Goal: Transaction & Acquisition: Book appointment/travel/reservation

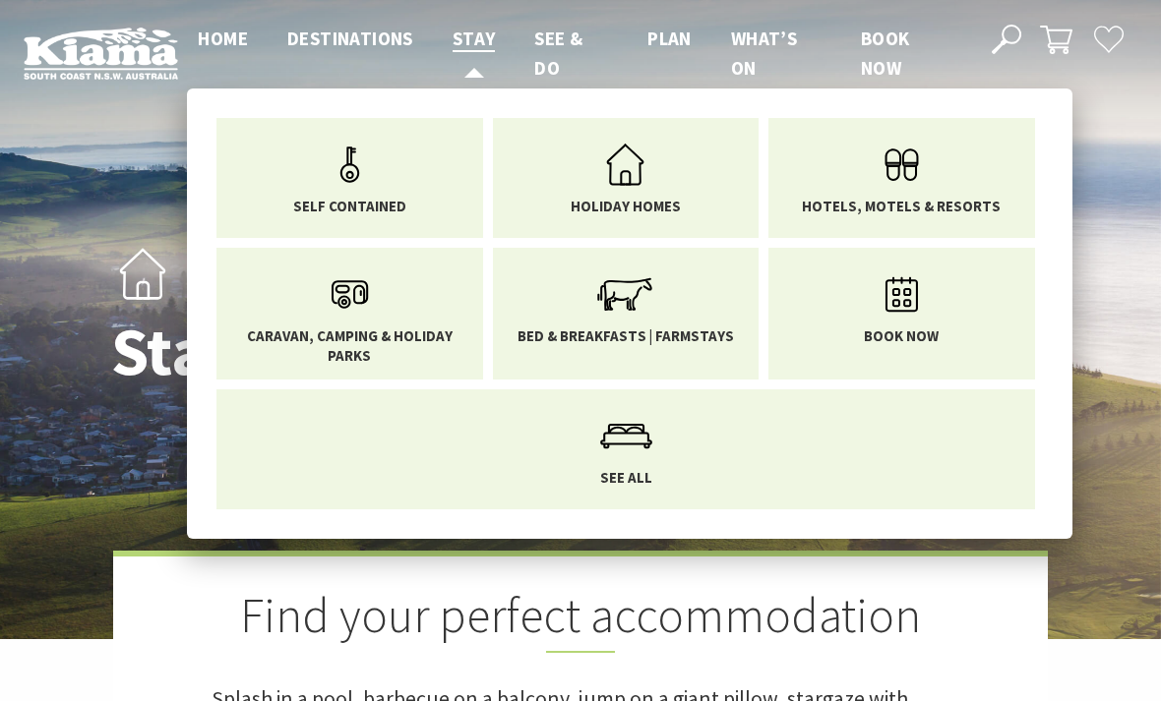
click at [473, 38] on span "Stay" at bounding box center [473, 39] width 43 height 24
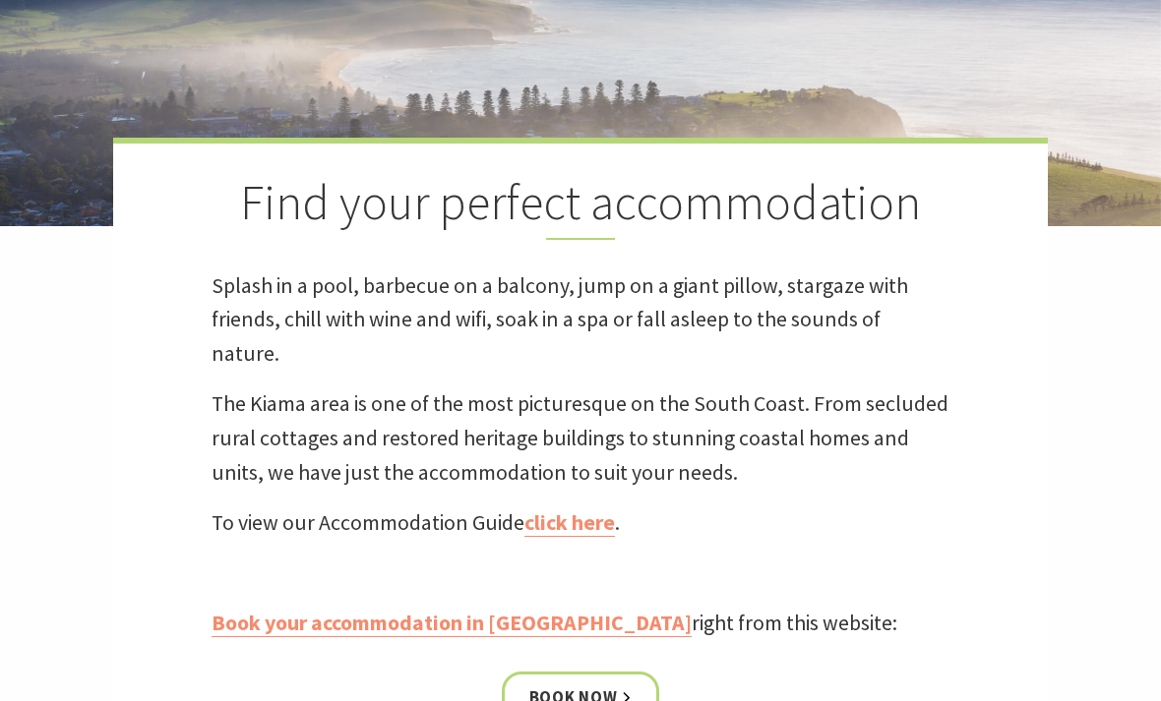
scroll to position [412, 0]
click at [394, 611] on link "Book your accommodation in Kiama" at bounding box center [451, 625] width 480 height 28
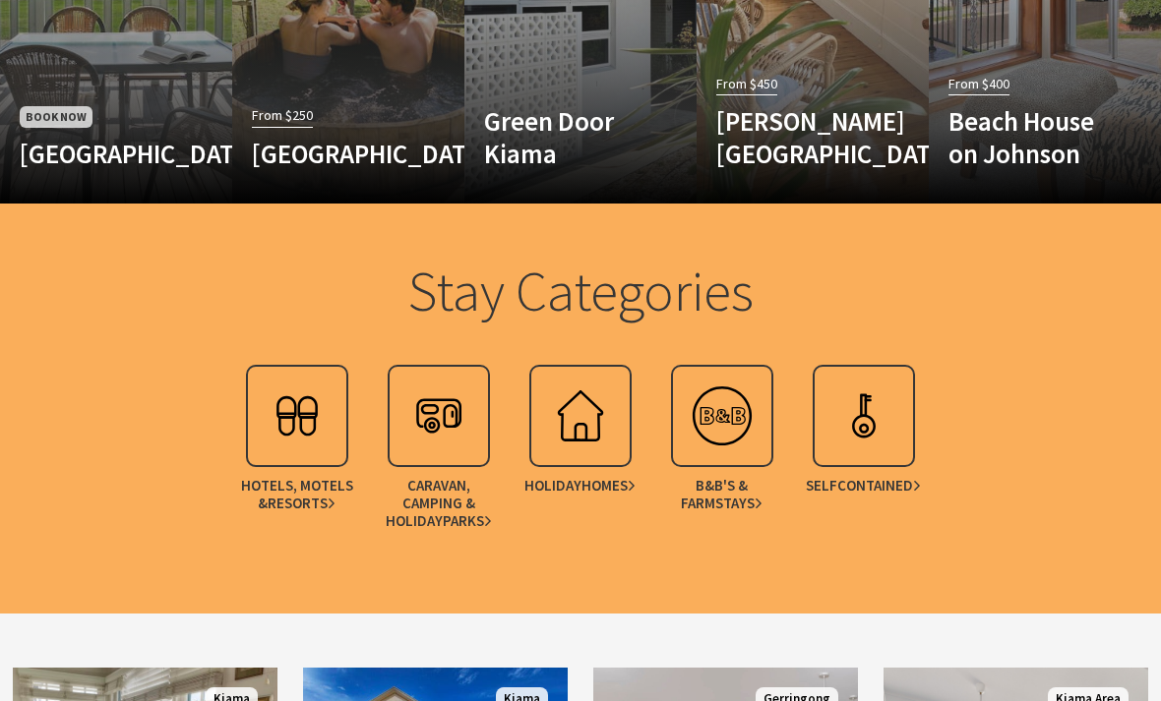
scroll to position [1465, 0]
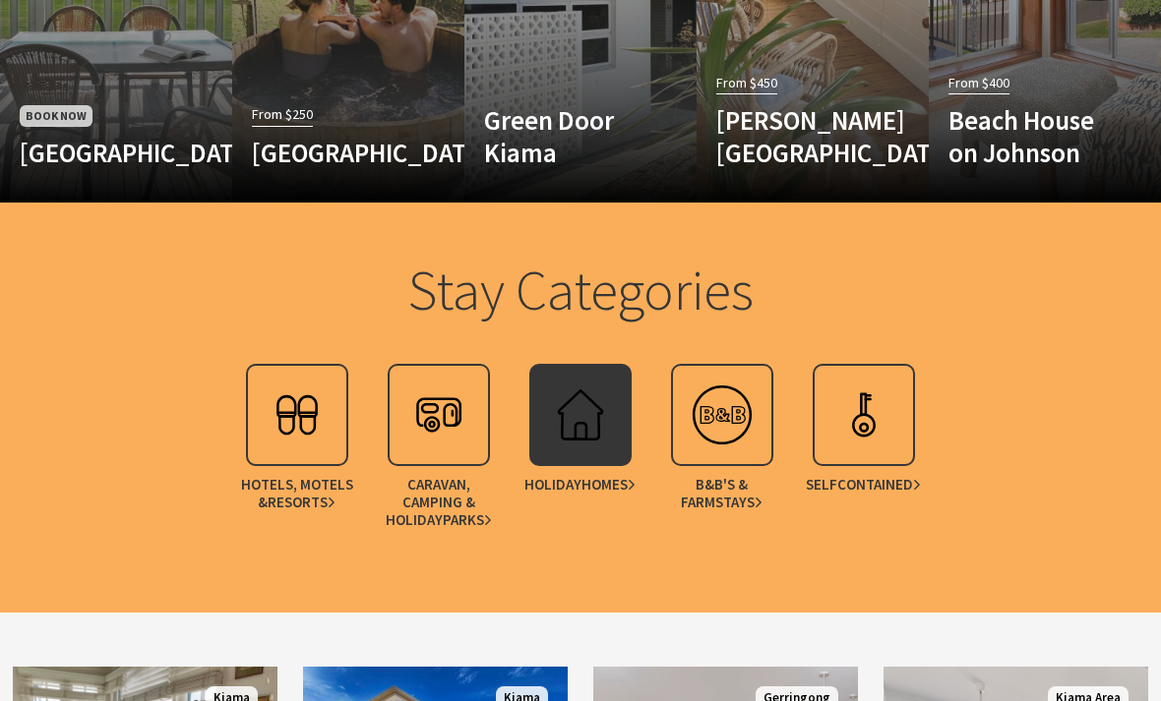
click at [562, 381] on img at bounding box center [580, 415] width 79 height 79
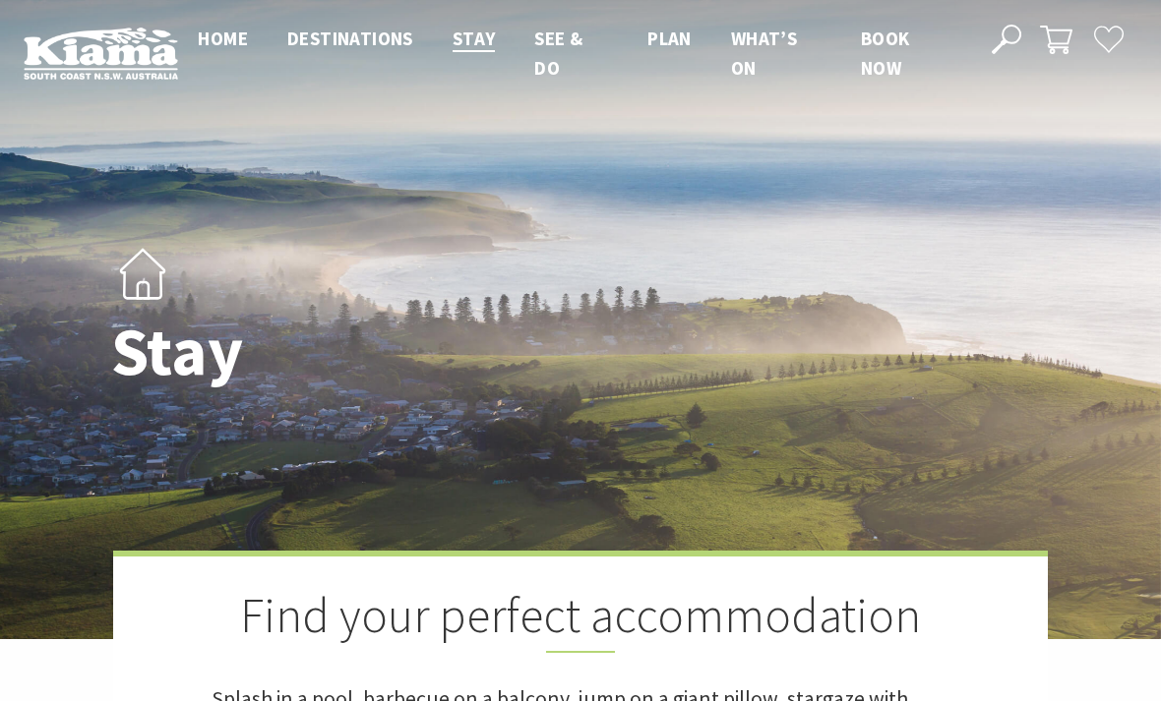
scroll to position [1528, 0]
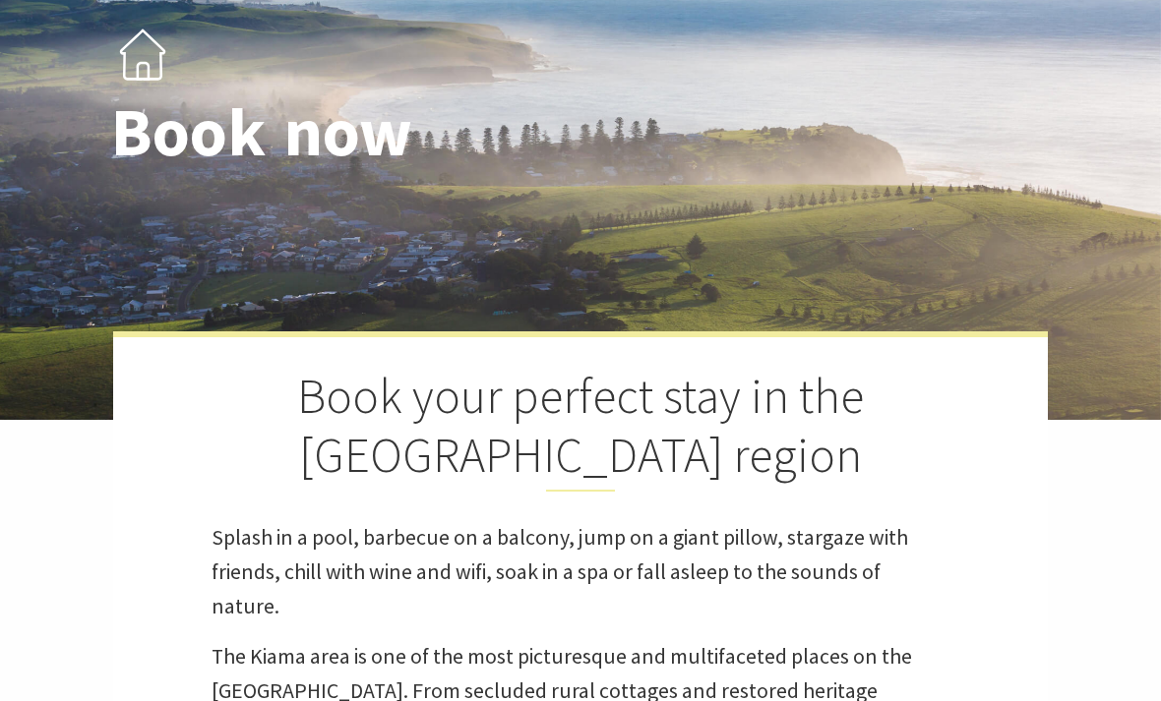
select select "3"
select select "2"
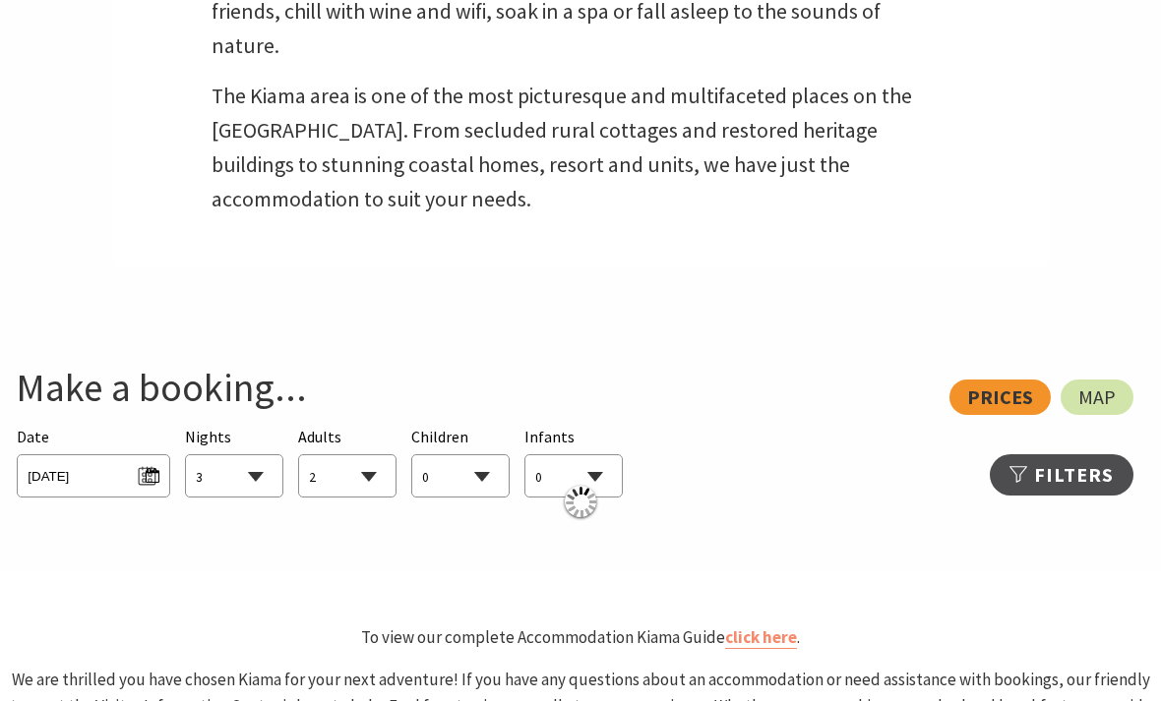
scroll to position [810, 0]
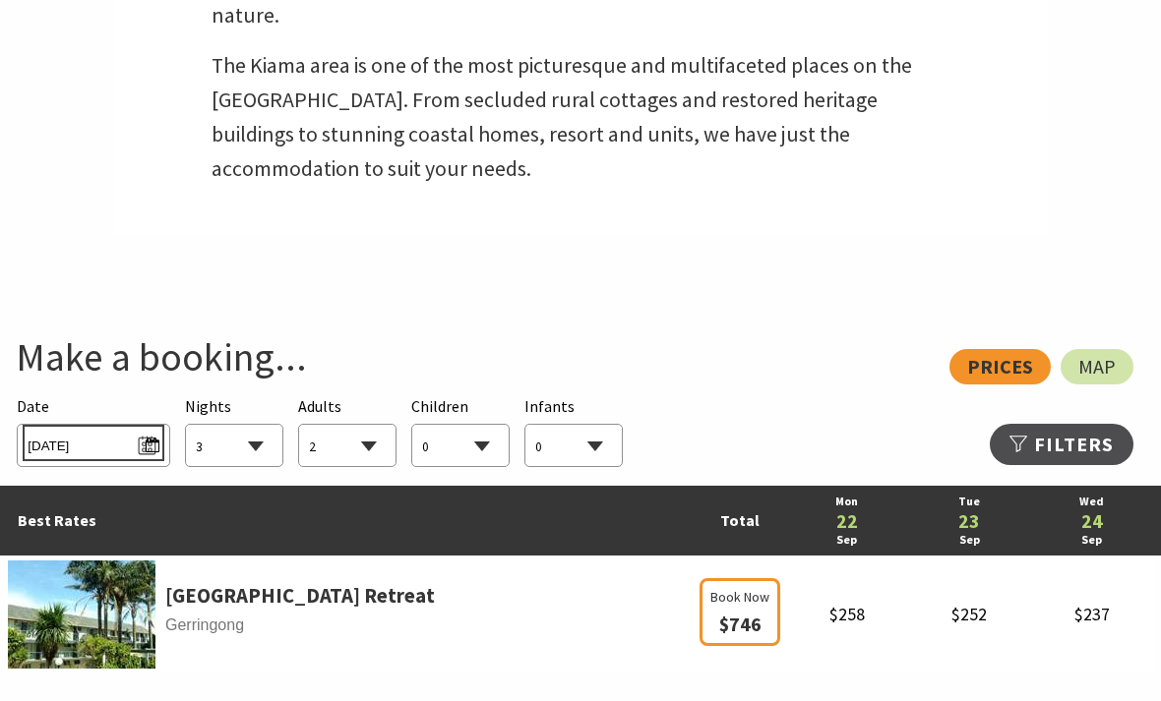
click at [137, 430] on span "[DATE]" at bounding box center [93, 443] width 131 height 27
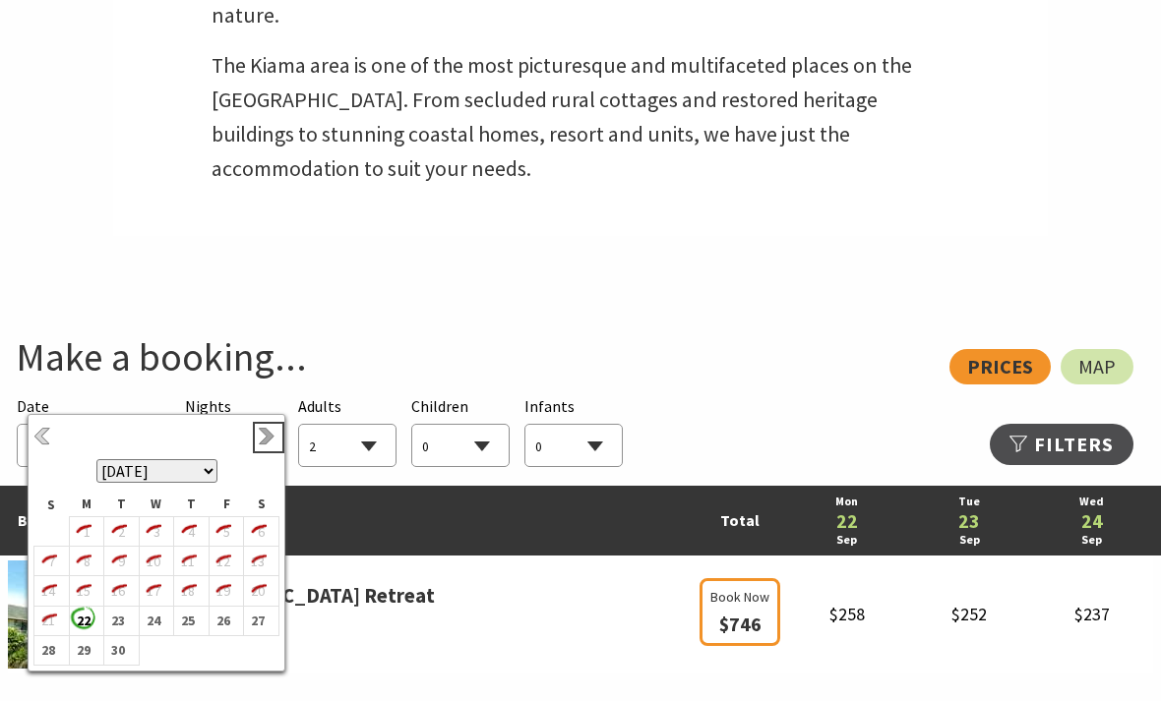
click at [266, 447] on link "Next" at bounding box center [269, 438] width 22 height 22
click at [261, 440] on link "Next" at bounding box center [269, 438] width 22 height 22
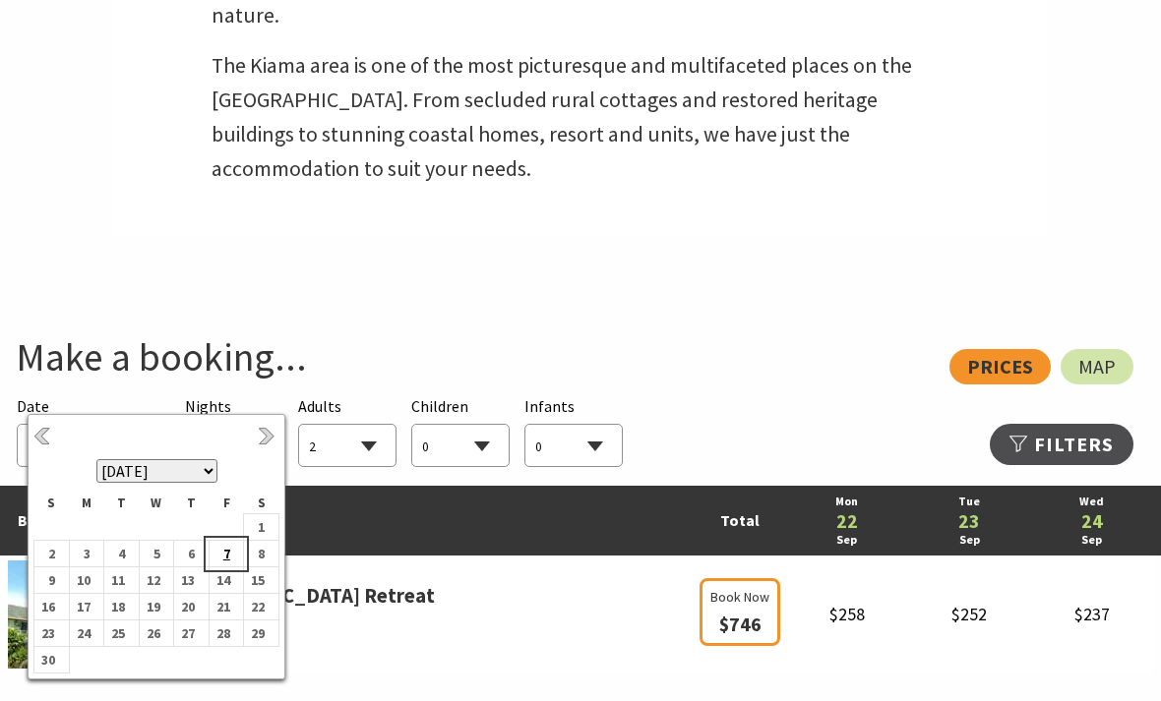
click at [226, 557] on b "7" at bounding box center [222, 554] width 26 height 26
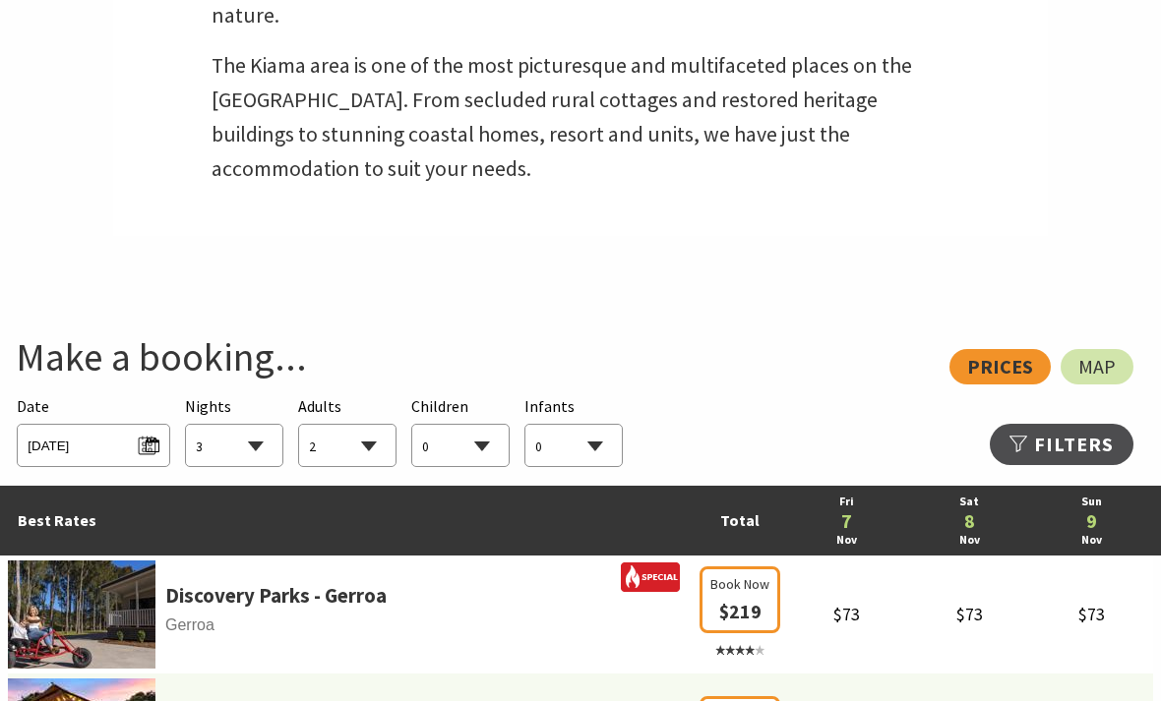
click at [218, 425] on select "1 2 3 4 5 6 7 8 9 10 11 12 13 14 15 16 17 18 19 20 21 22 23 24 25 26 27 28 29 30" at bounding box center [234, 446] width 96 height 43
select select "2"
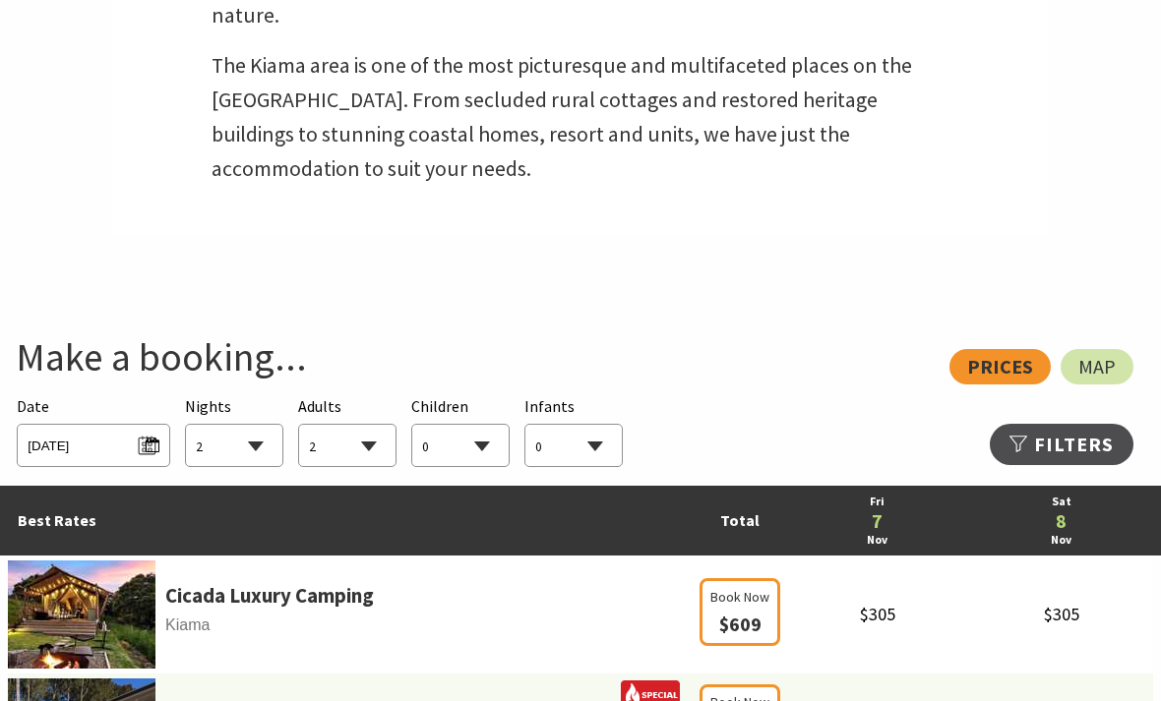
click at [326, 425] on select "0 1 2 3 4 5 6 7 8 9 10 11 12 13 14 15 16 17 18 19 20 21 22 23 24 25 26 27 28 29…" at bounding box center [347, 446] width 96 height 43
select select "6"
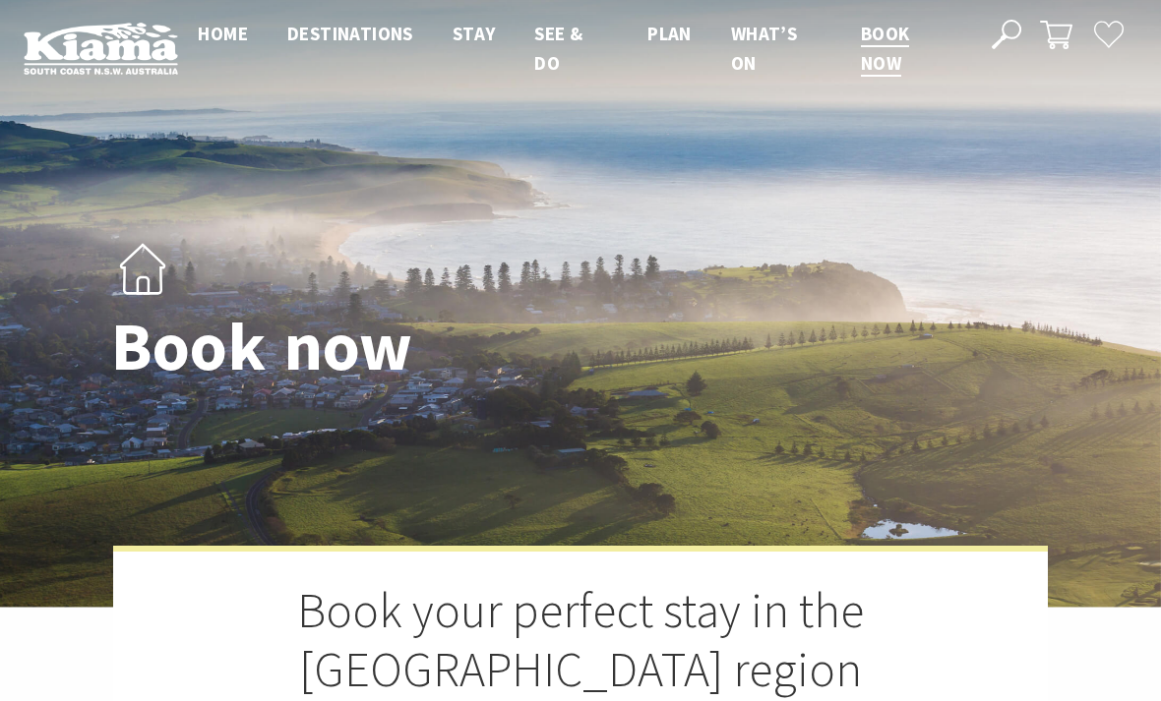
scroll to position [0, 0]
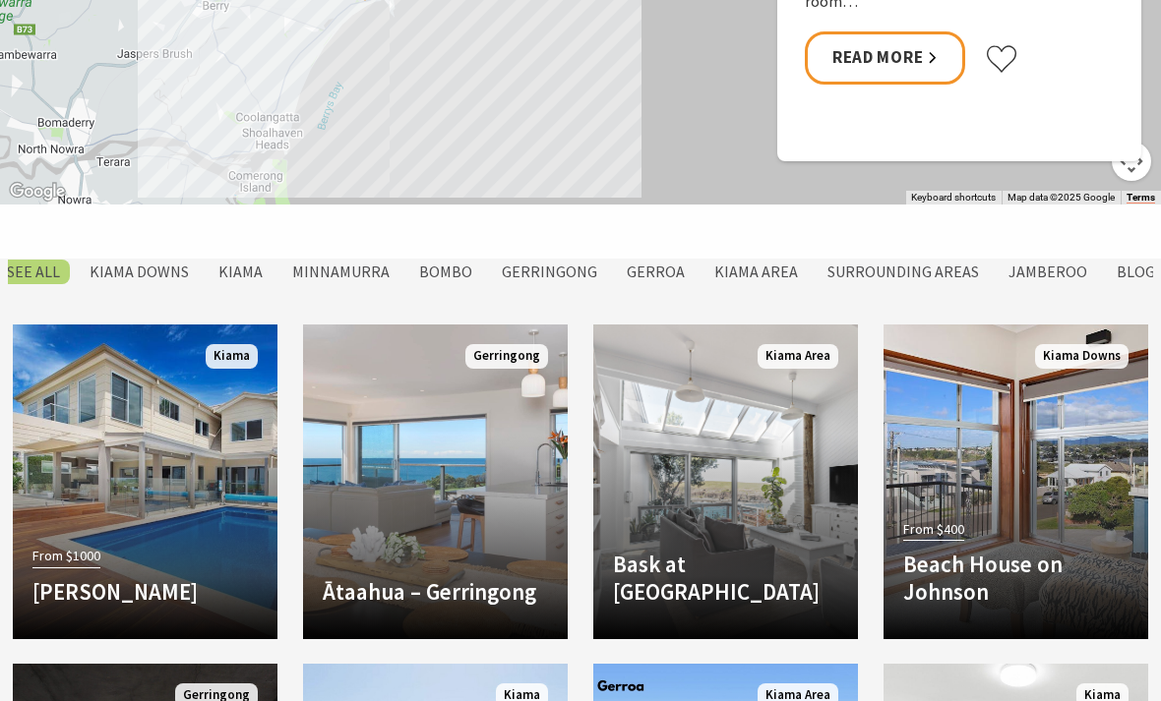
scroll to position [1532, 0]
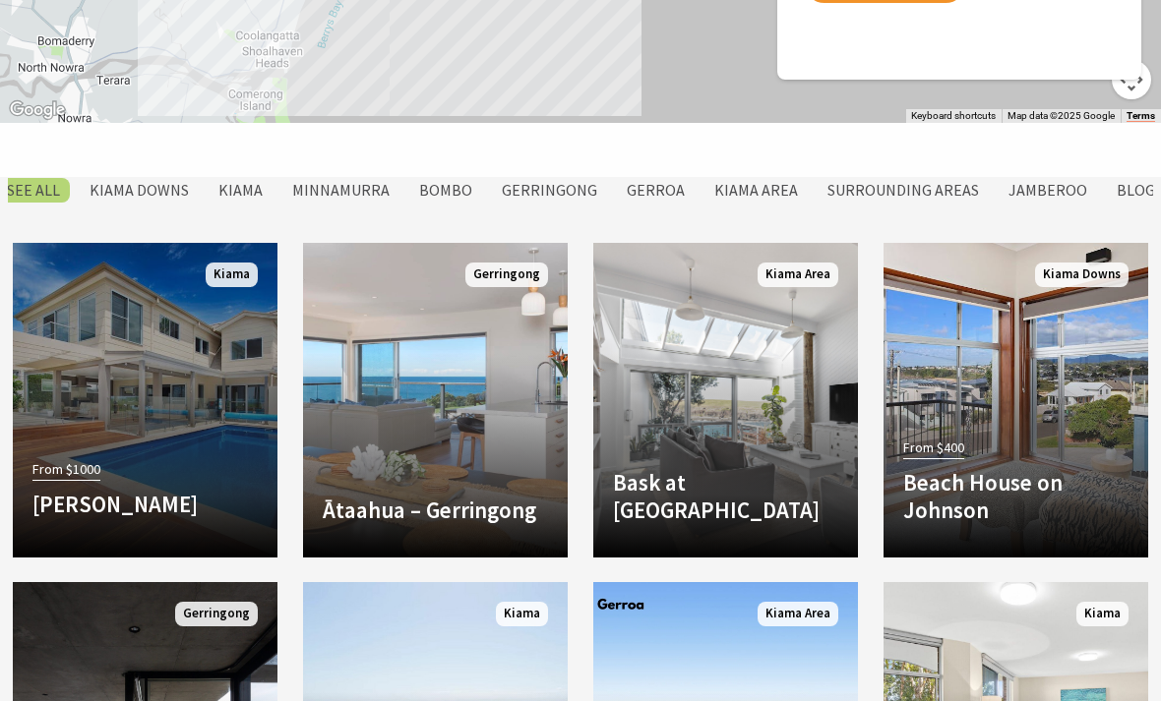
click at [90, 458] on span "From $1000" at bounding box center [66, 469] width 68 height 23
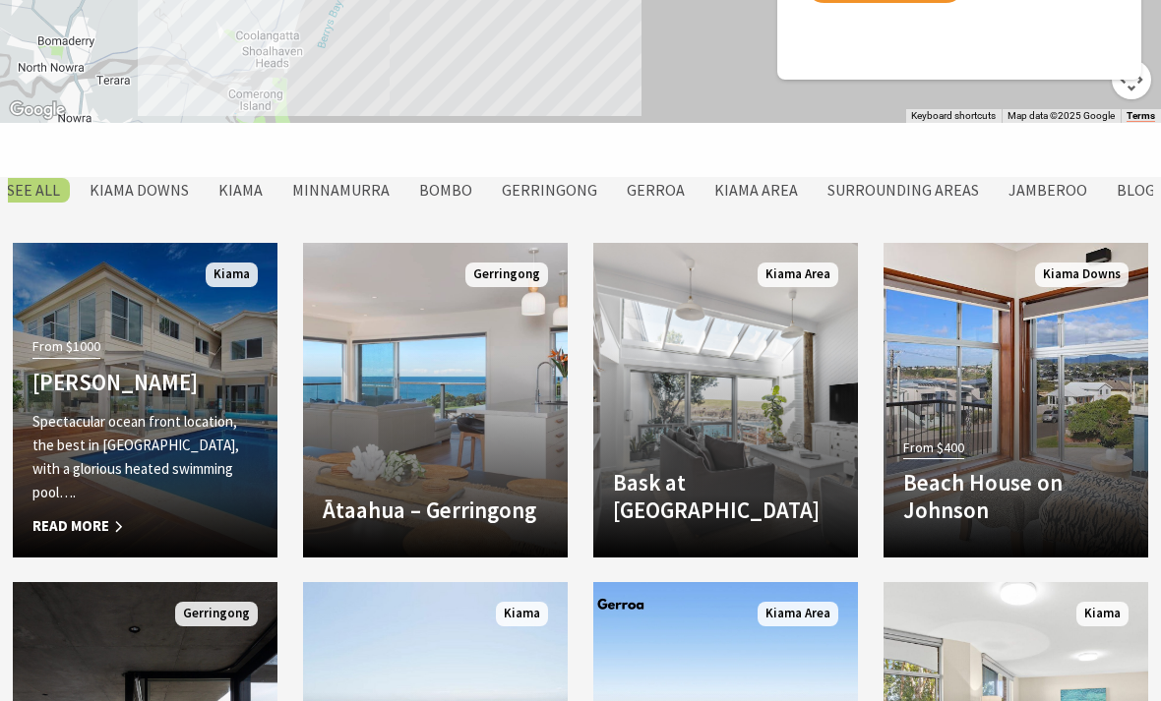
scroll to position [1595, 0]
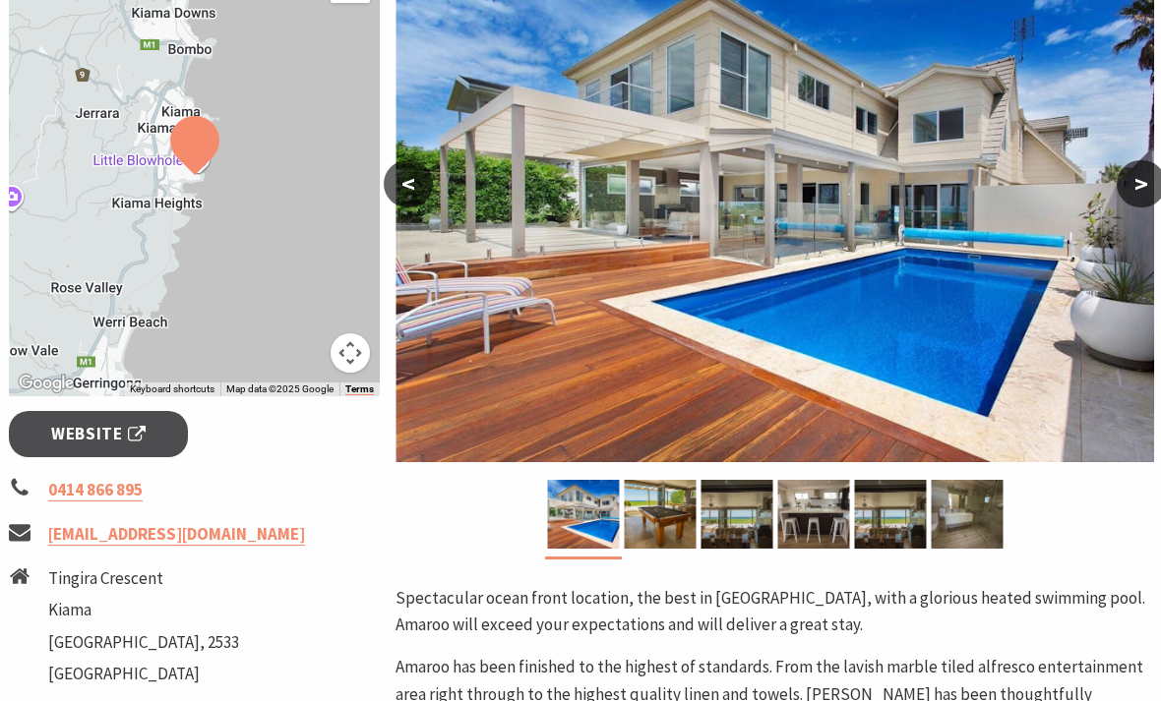
scroll to position [387, 0]
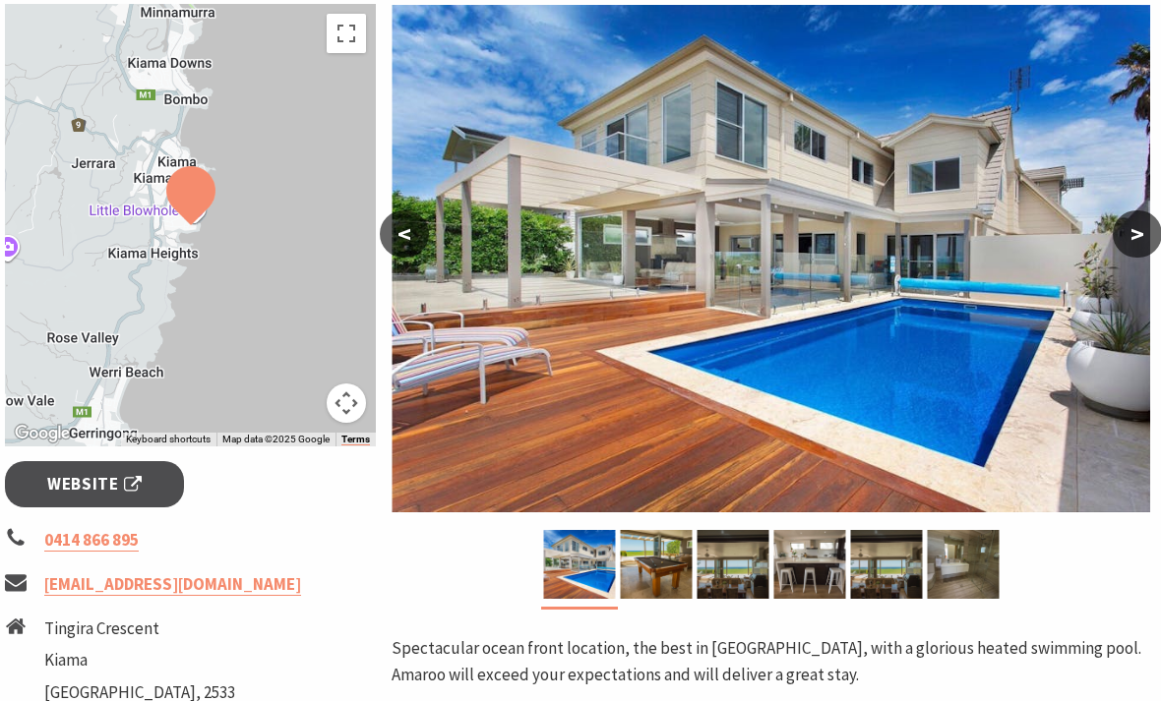
click at [1127, 243] on button ">" at bounding box center [1137, 234] width 49 height 47
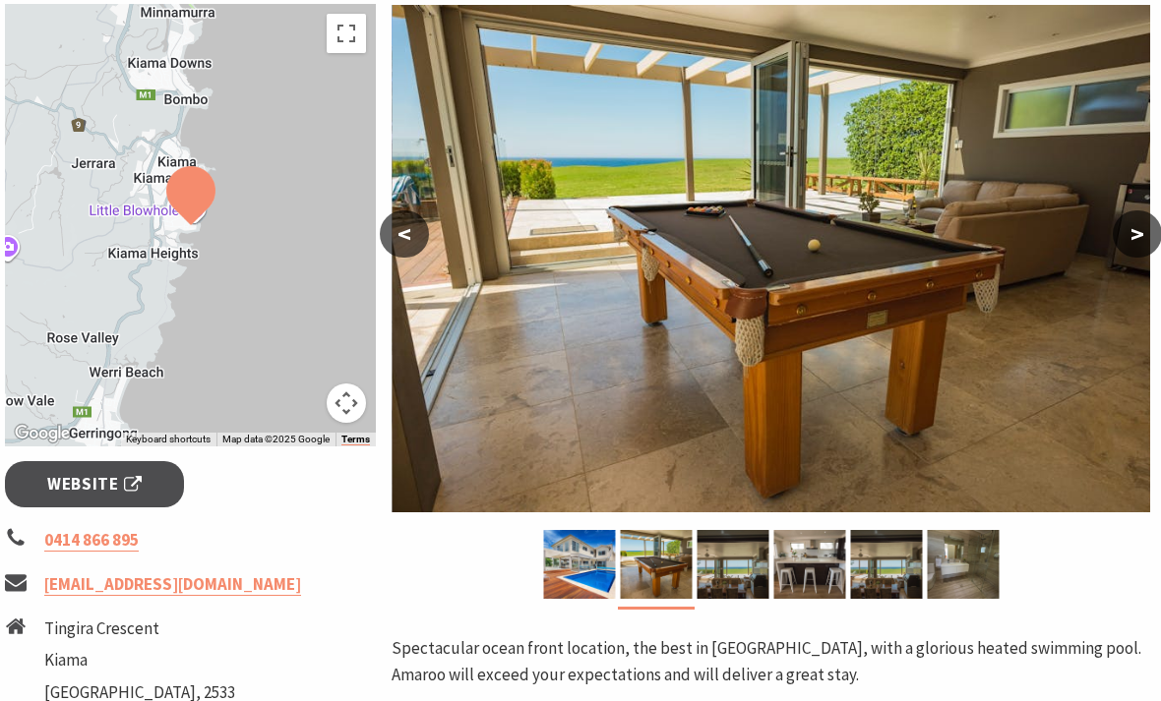
click at [1122, 233] on button ">" at bounding box center [1136, 233] width 49 height 47
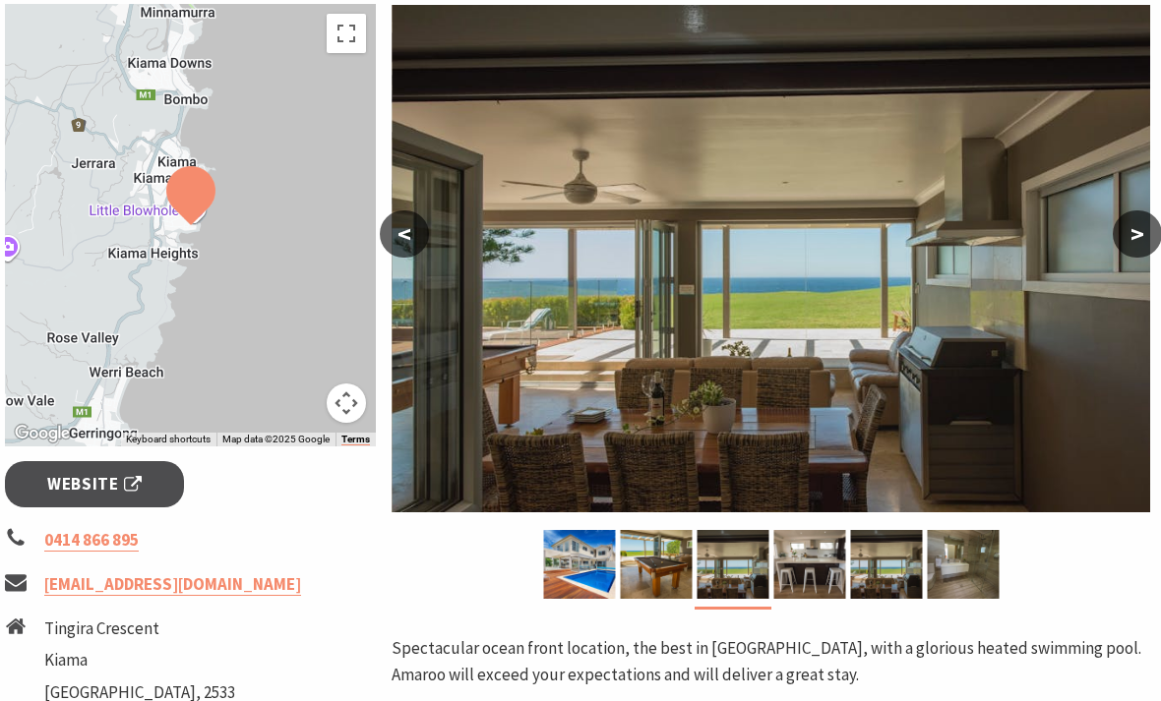
click at [1120, 232] on button ">" at bounding box center [1136, 233] width 49 height 47
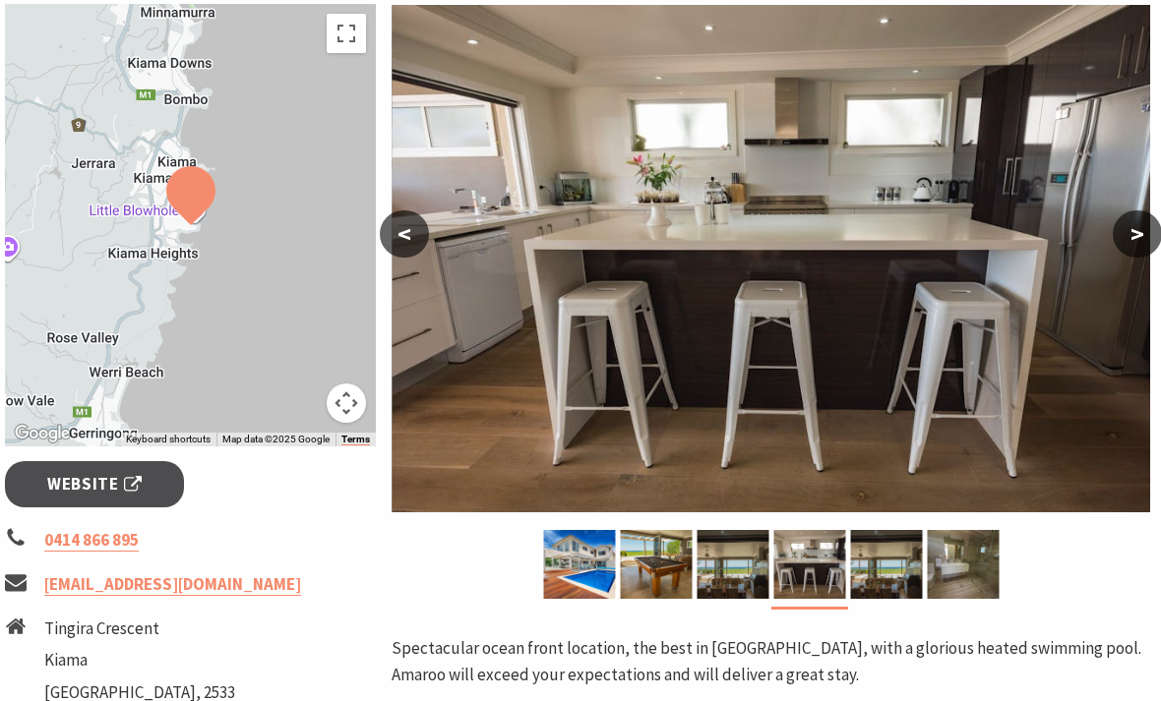
click at [1116, 231] on button ">" at bounding box center [1136, 233] width 49 height 47
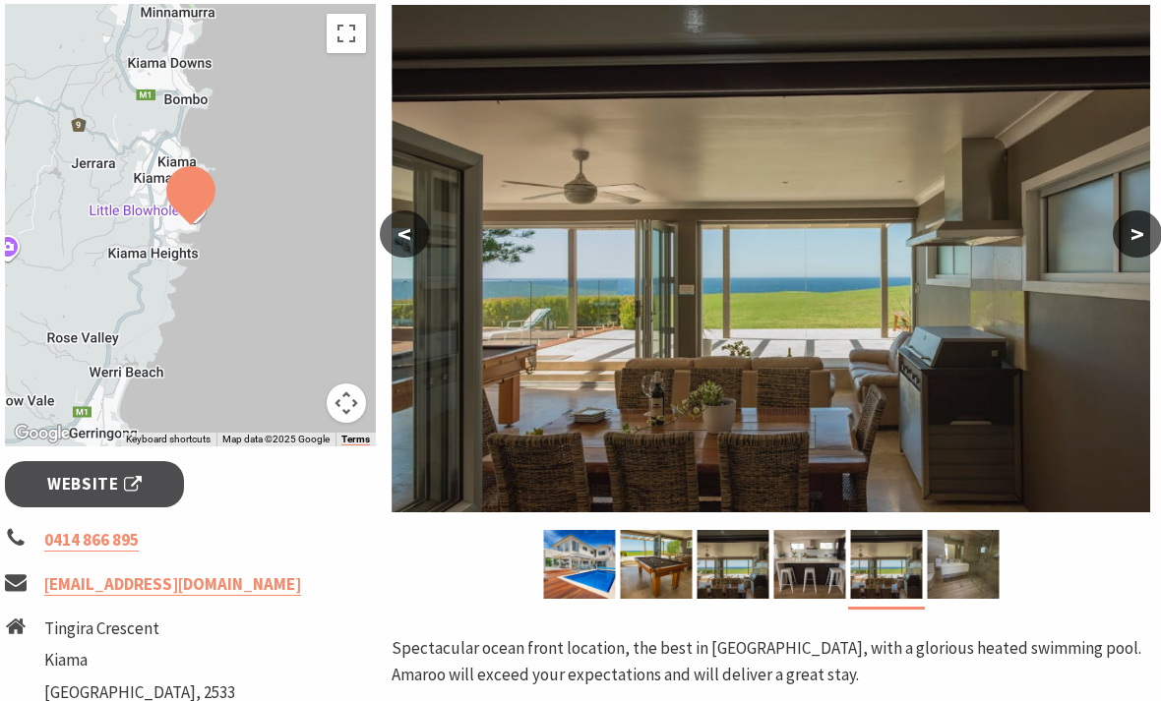
click at [1113, 231] on button ">" at bounding box center [1136, 233] width 49 height 47
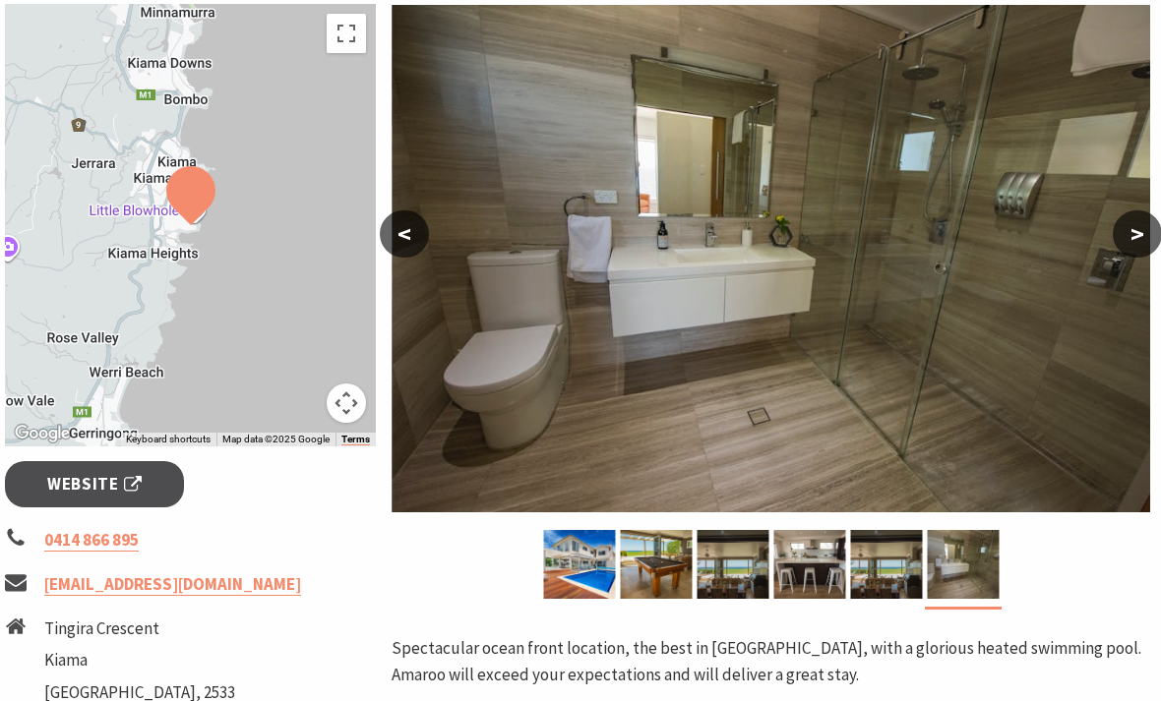
click at [1111, 231] on img at bounding box center [770, 259] width 758 height 508
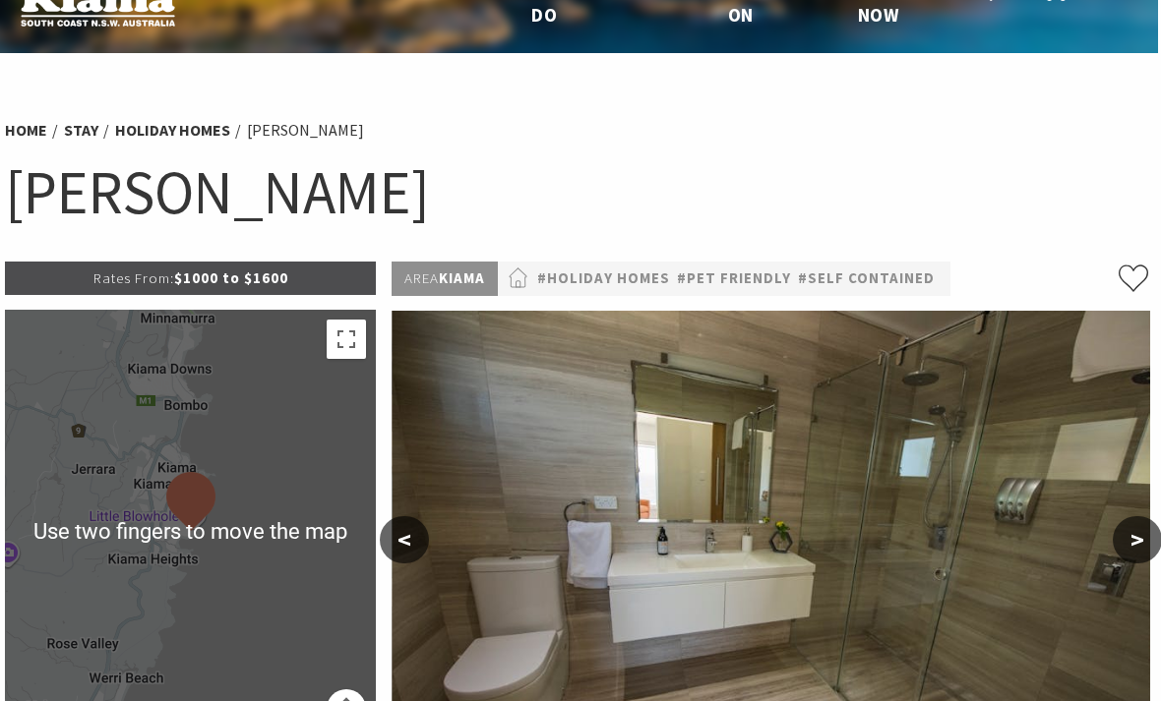
scroll to position [53, 3]
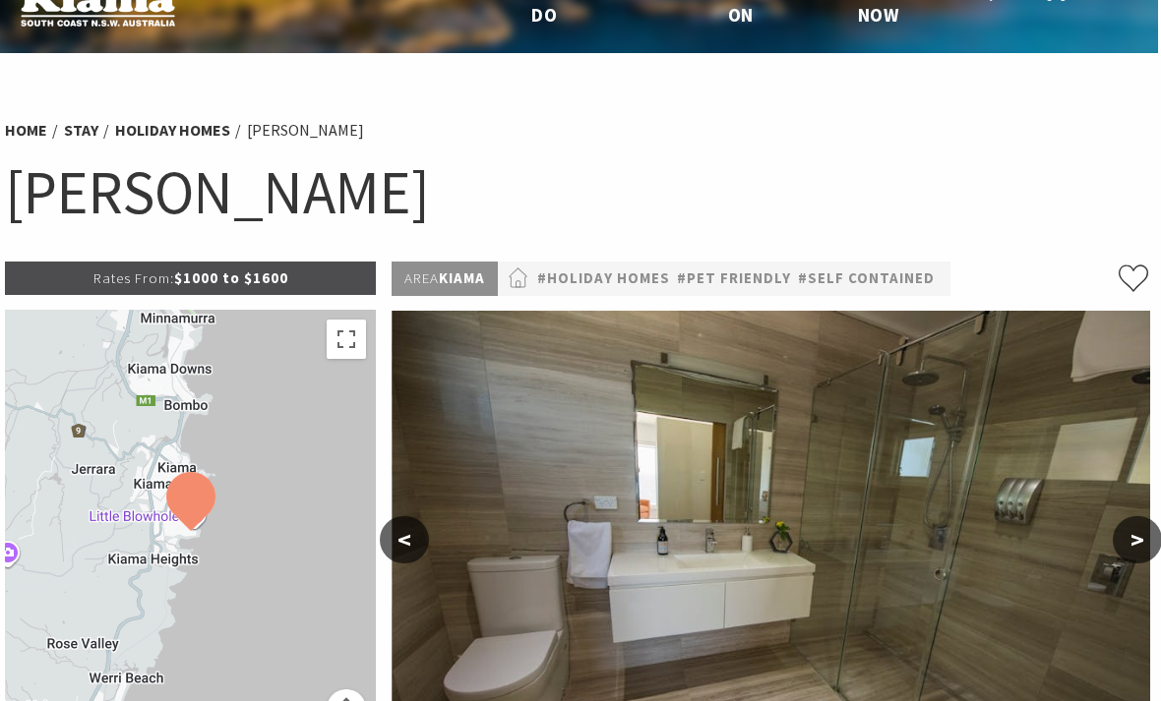
click at [203, 288] on p "Rates From: $1000 to $1600" at bounding box center [190, 278] width 371 height 33
